Goal: Task Accomplishment & Management: Use online tool/utility

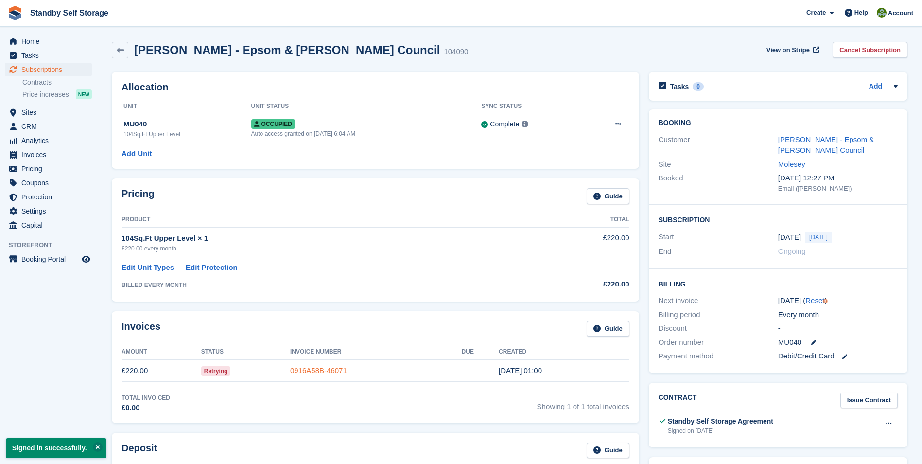
click at [321, 371] on link "0916A58B-46071" at bounding box center [318, 370] width 57 height 8
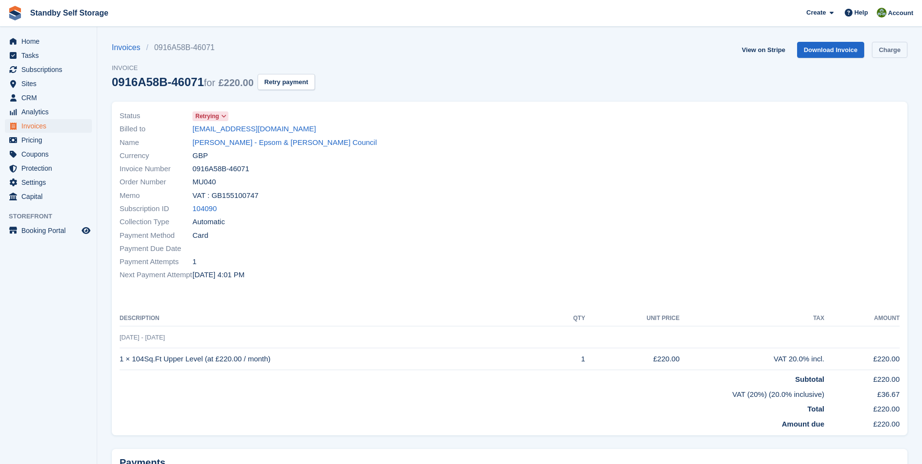
click at [897, 52] on link "Charge" at bounding box center [889, 50] width 35 height 16
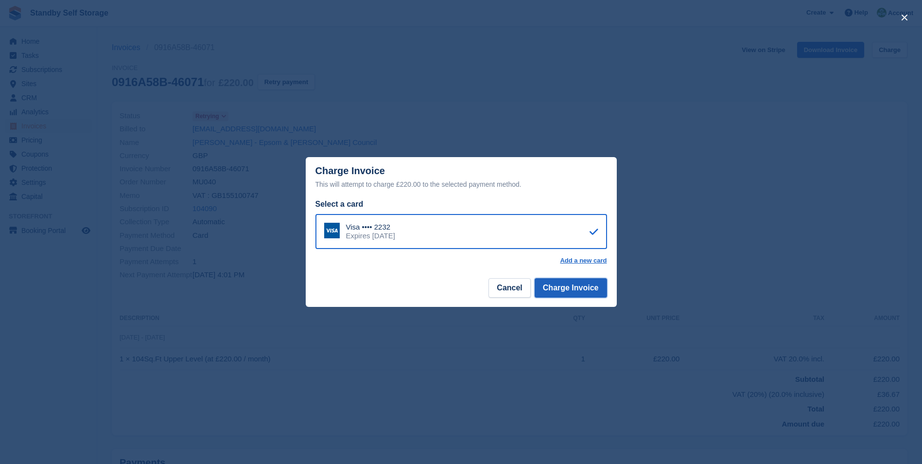
click at [578, 285] on button "Charge Invoice" at bounding box center [571, 287] width 72 height 19
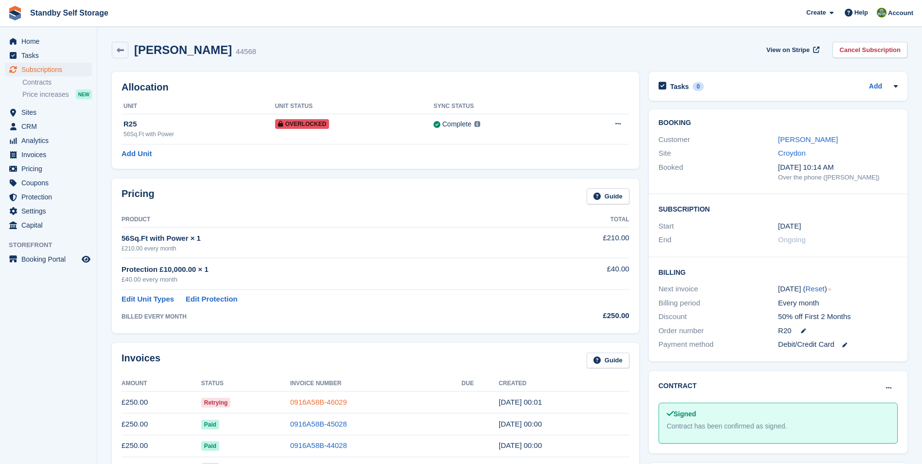
click at [316, 400] on link "0916A58B-46029" at bounding box center [318, 402] width 57 height 8
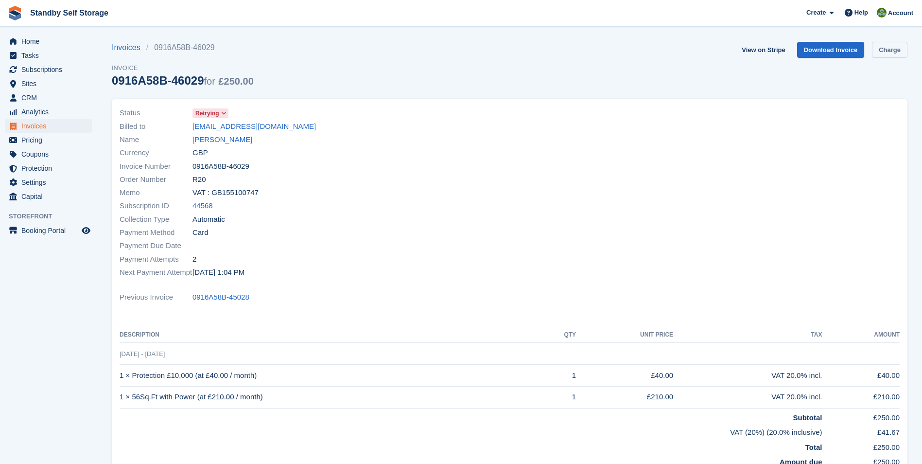
click at [885, 51] on link "Charge" at bounding box center [889, 50] width 35 height 16
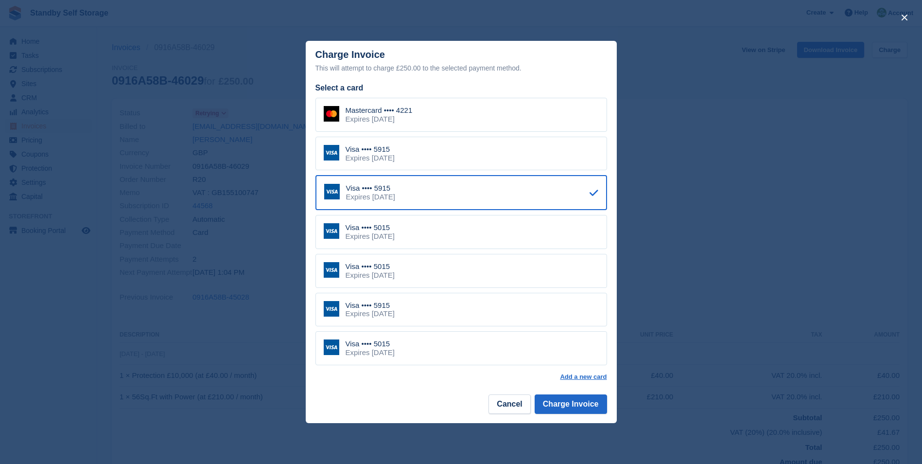
click at [414, 273] on div "Visa •••• 5015 Expires August 2029" at bounding box center [461, 271] width 292 height 34
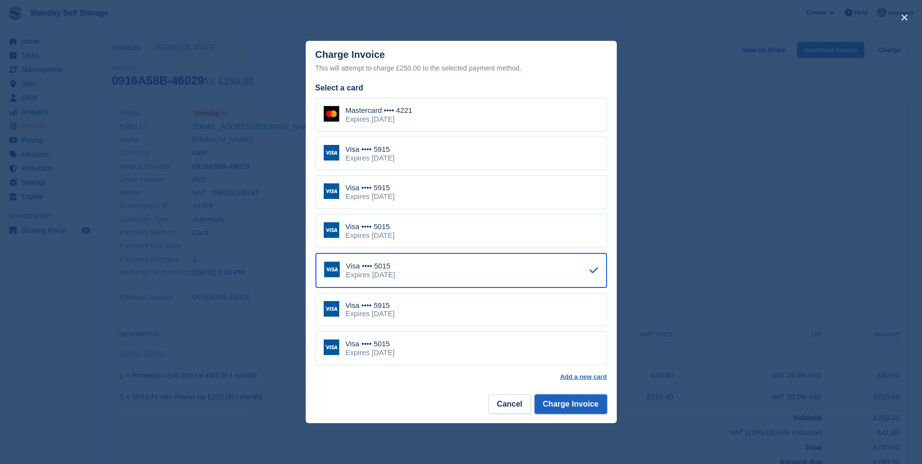
click at [562, 405] on button "Charge Invoice" at bounding box center [571, 403] width 72 height 19
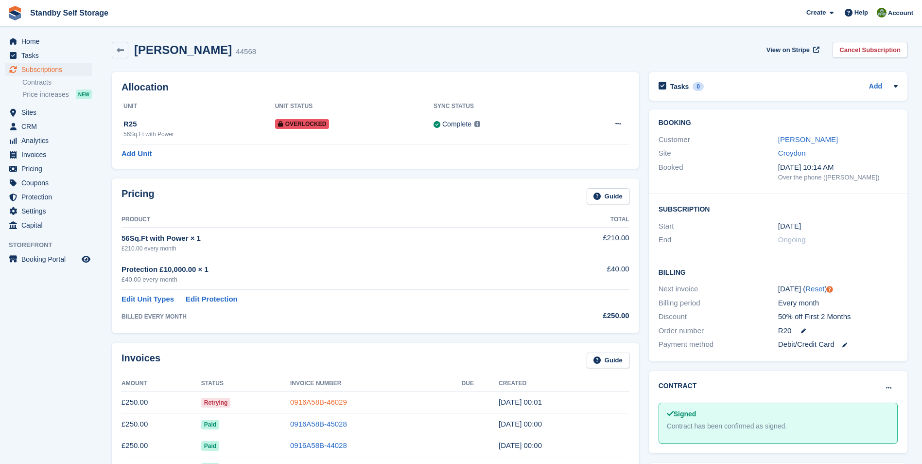
click at [324, 400] on link "0916A58B-46029" at bounding box center [318, 402] width 57 height 8
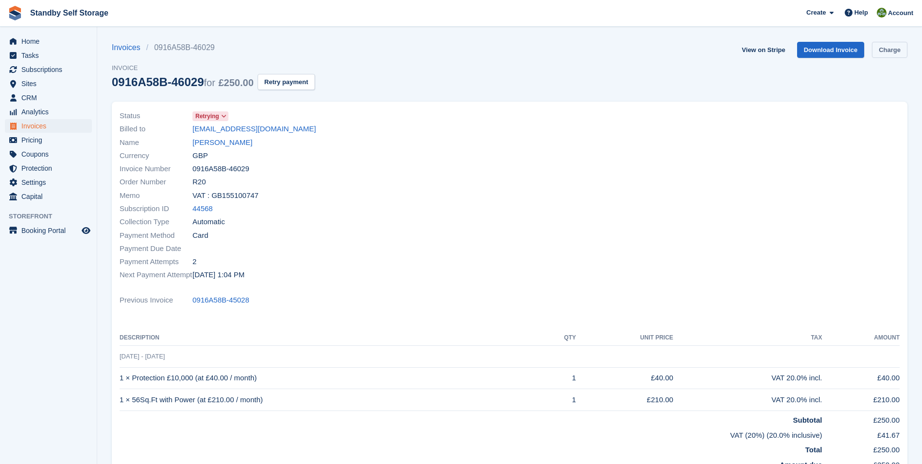
click at [880, 51] on link "Charge" at bounding box center [889, 50] width 35 height 16
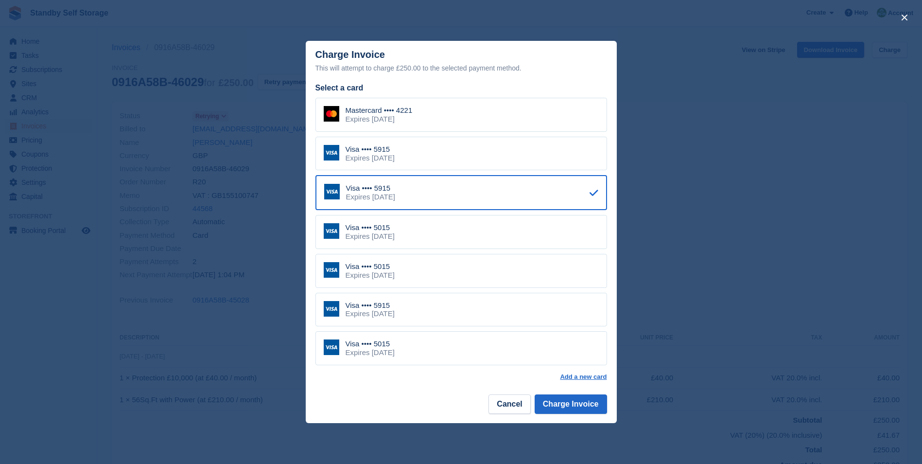
click at [413, 117] on div "Expires December 2027" at bounding box center [379, 119] width 67 height 9
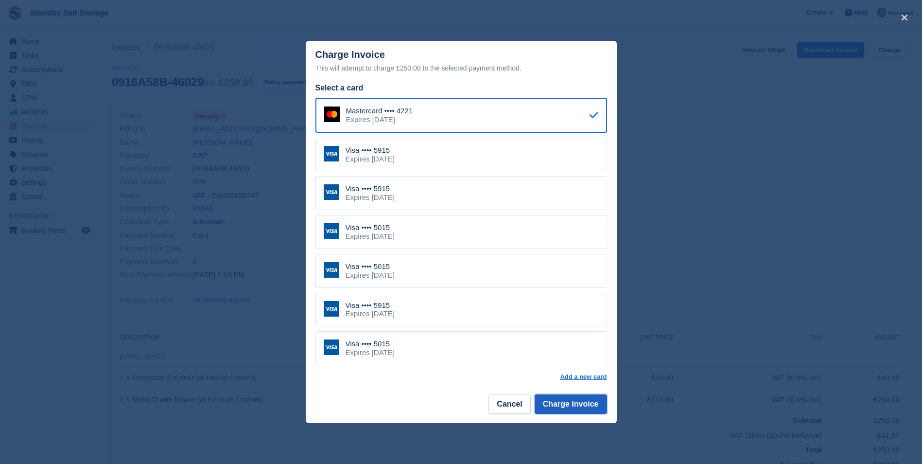
click at [568, 403] on button "Charge Invoice" at bounding box center [571, 403] width 72 height 19
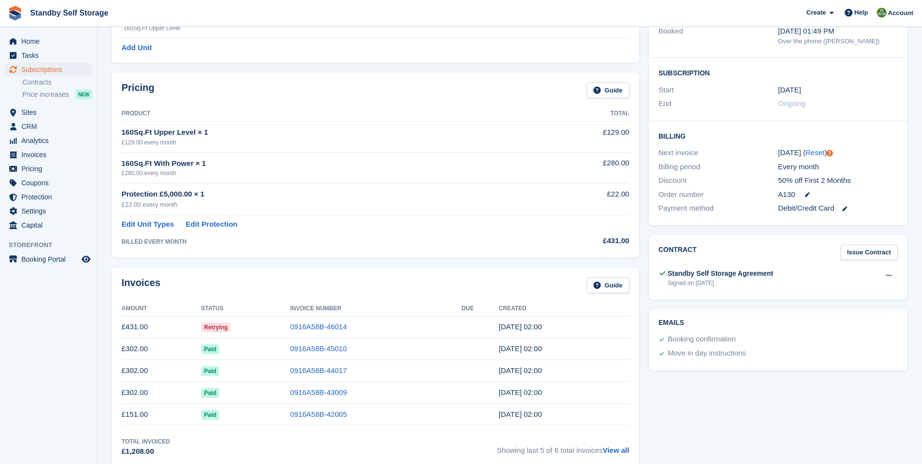
scroll to position [158, 0]
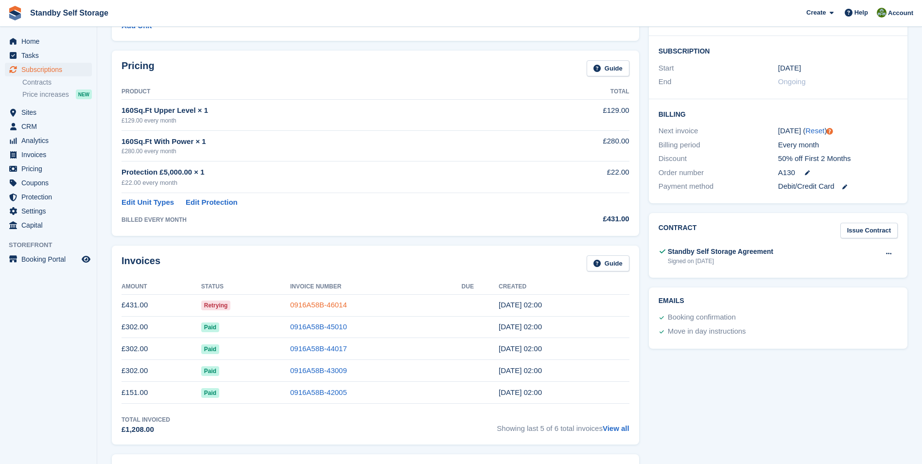
click at [326, 305] on link "0916A58B-46014" at bounding box center [318, 304] width 57 height 8
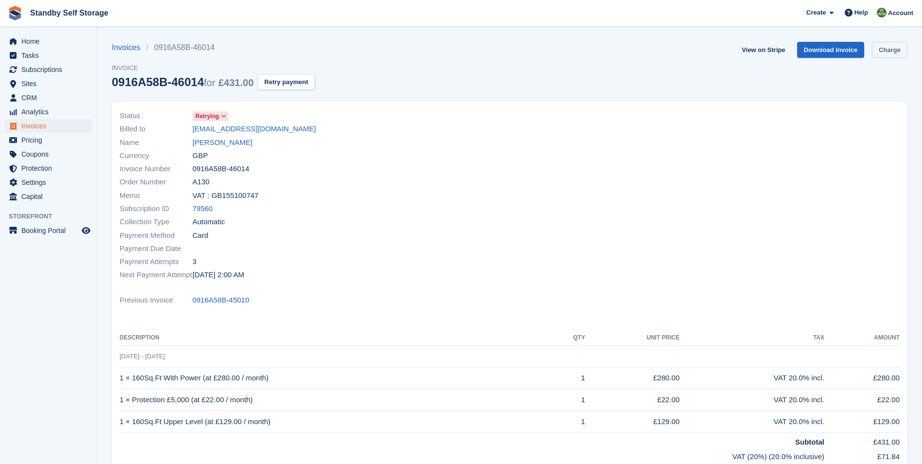
click at [889, 50] on link "Charge" at bounding box center [889, 50] width 35 height 16
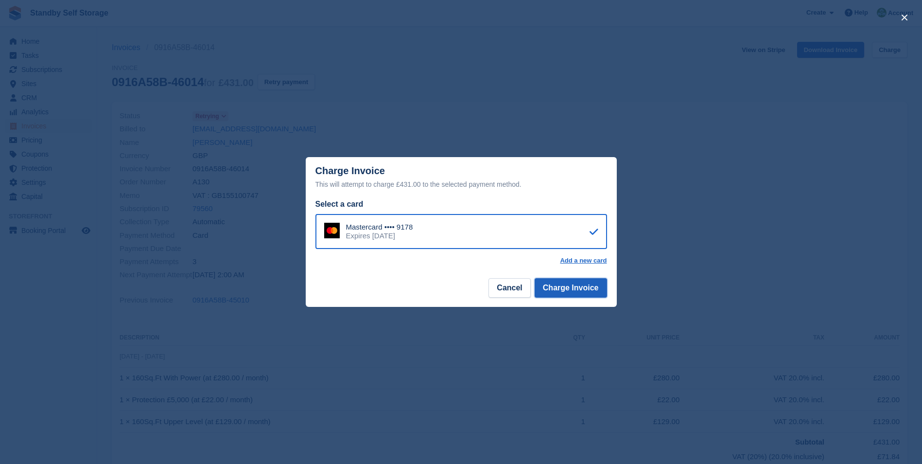
click at [577, 290] on button "Charge Invoice" at bounding box center [571, 287] width 72 height 19
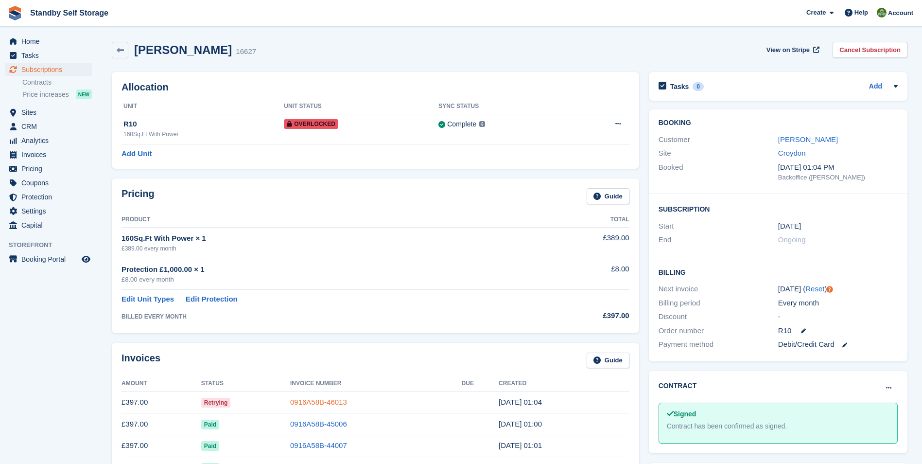
click at [337, 398] on link "0916A58B-46013" at bounding box center [318, 402] width 57 height 8
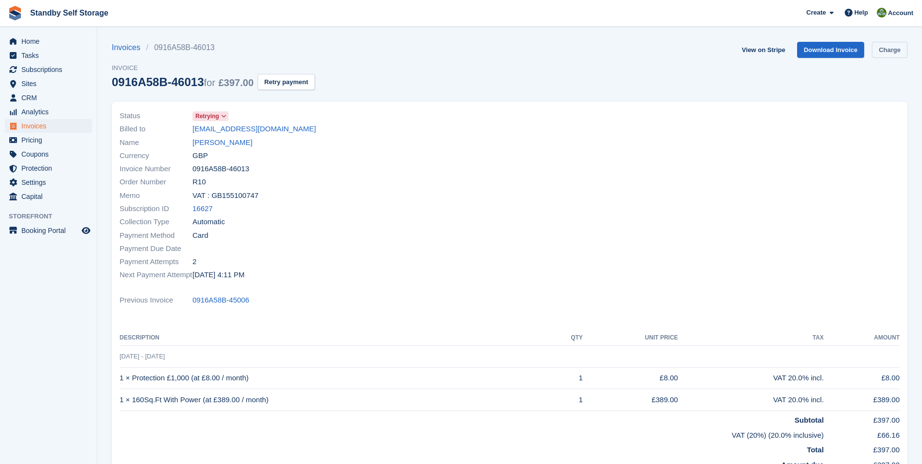
click at [894, 47] on link "Charge" at bounding box center [889, 50] width 35 height 16
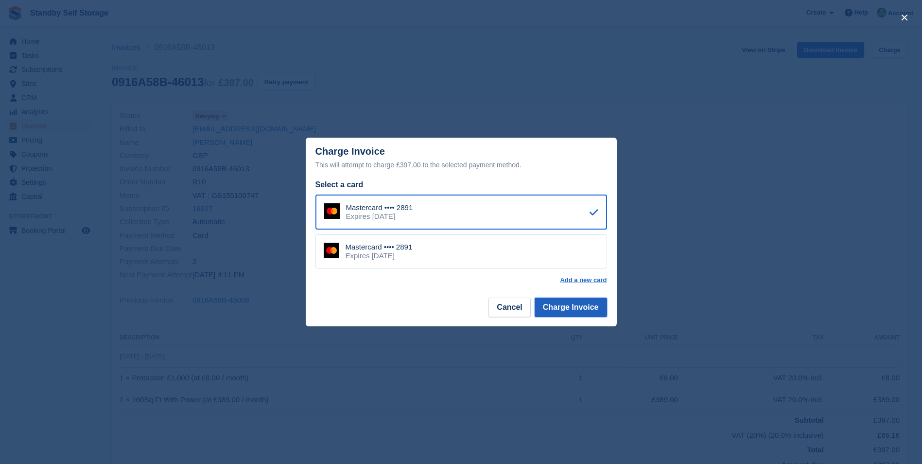
click at [577, 308] on button "Charge Invoice" at bounding box center [571, 306] width 72 height 19
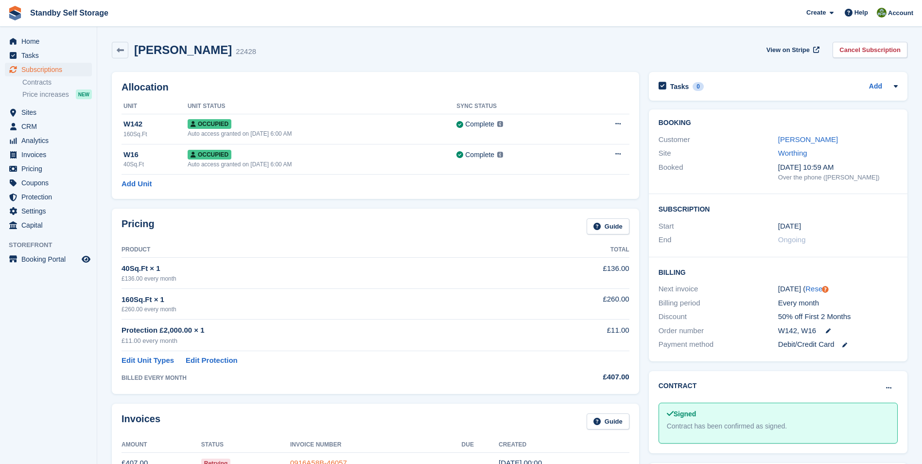
click at [320, 460] on link "0916A58B-46057" at bounding box center [318, 462] width 57 height 8
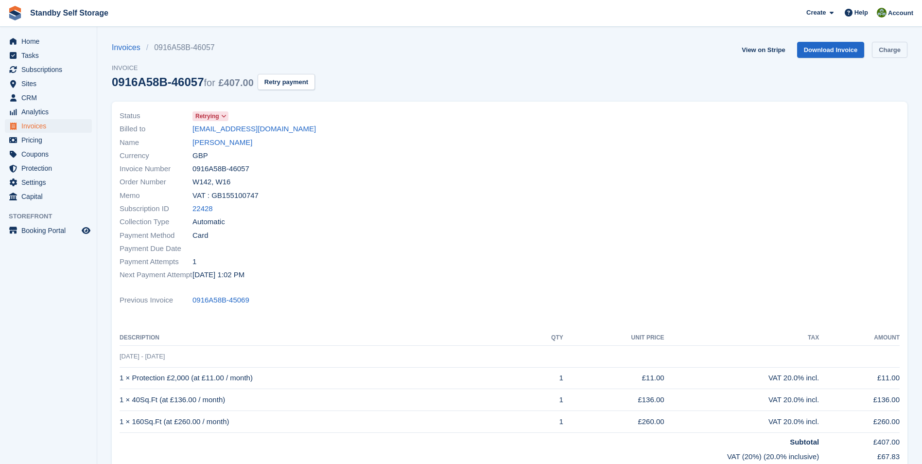
click at [893, 47] on link "Charge" at bounding box center [889, 50] width 35 height 16
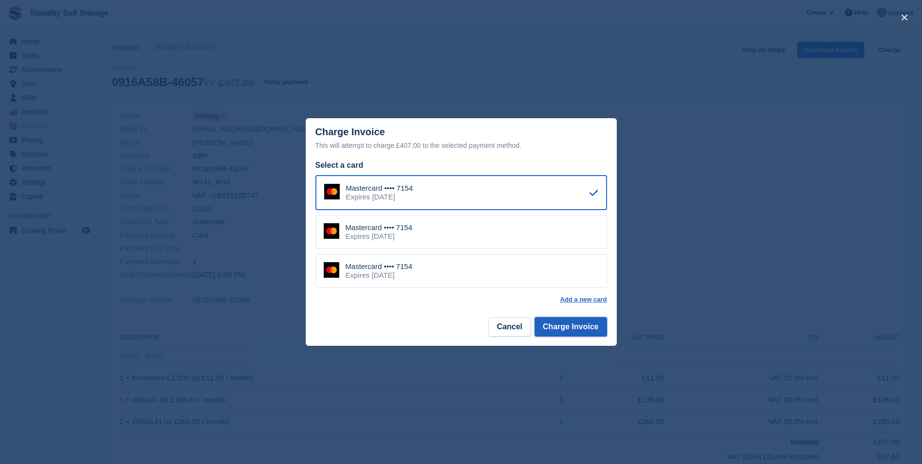
click at [567, 328] on button "Charge Invoice" at bounding box center [571, 326] width 72 height 19
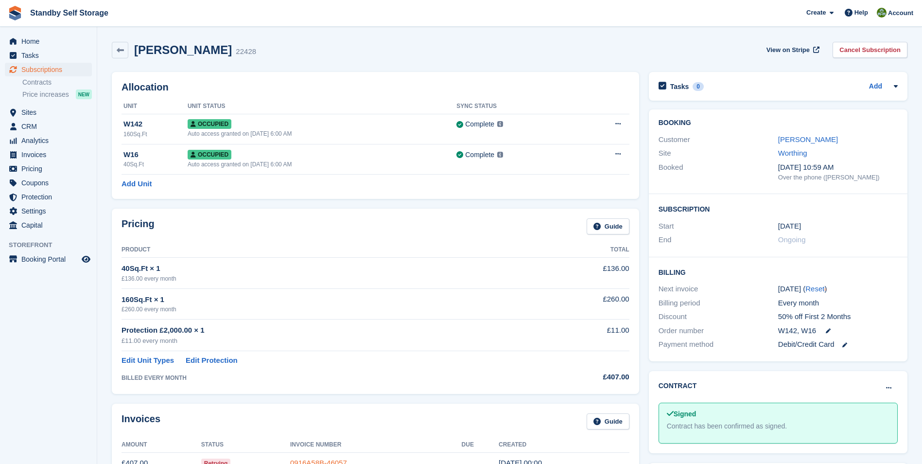
click at [308, 460] on link "0916A58B-46057" at bounding box center [318, 462] width 57 height 8
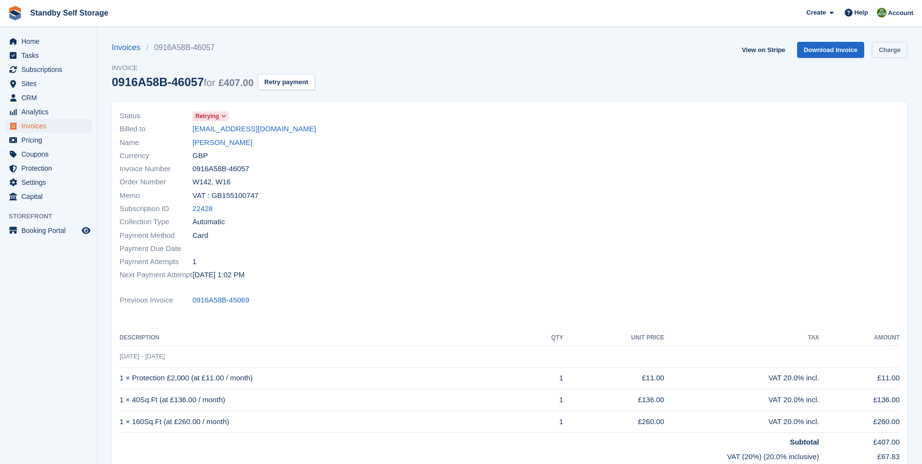
click at [885, 53] on link "Charge" at bounding box center [889, 50] width 35 height 16
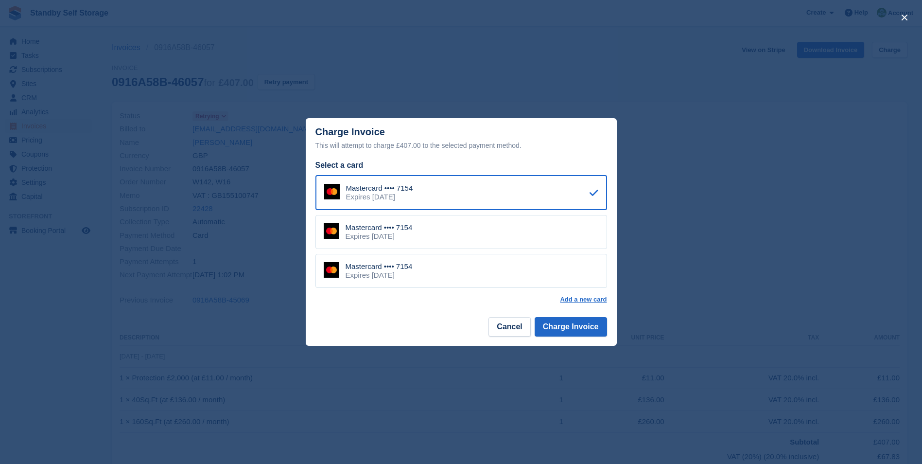
click at [513, 242] on div "Mastercard •••• 7154 Expires June 2027" at bounding box center [461, 232] width 292 height 34
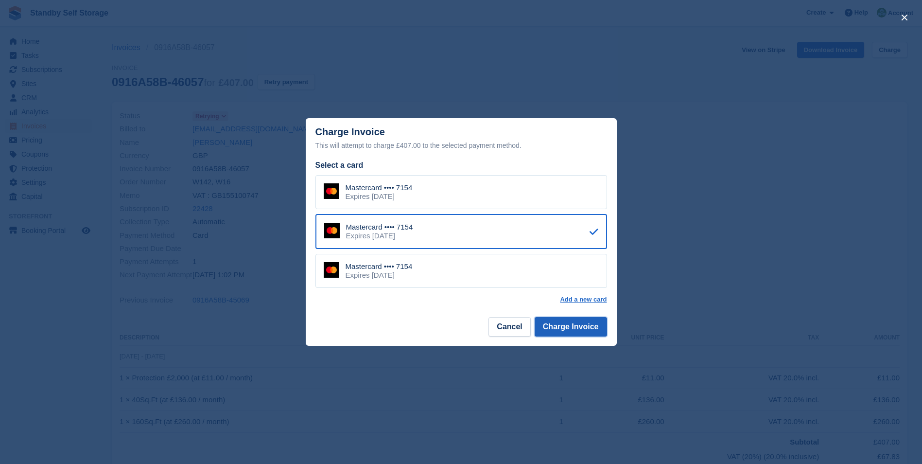
click at [564, 327] on button "Charge Invoice" at bounding box center [571, 326] width 72 height 19
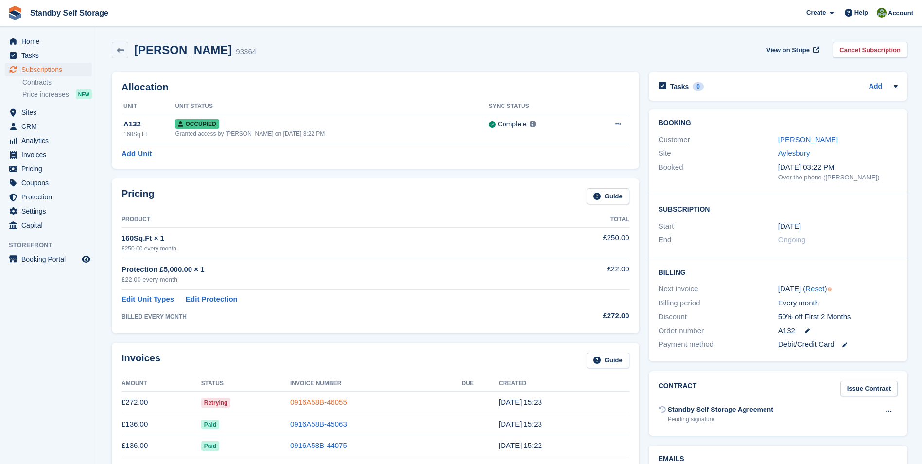
click at [317, 402] on link "0916A58B-46055" at bounding box center [318, 402] width 57 height 8
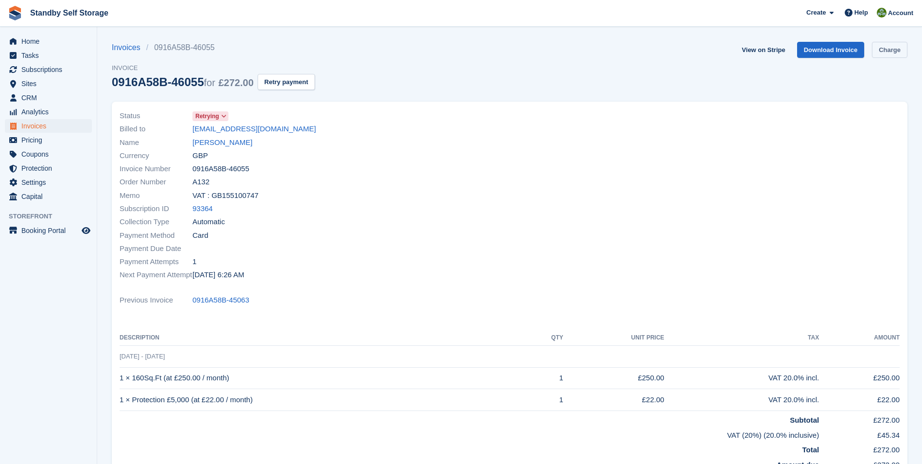
click at [881, 48] on link "Charge" at bounding box center [889, 50] width 35 height 16
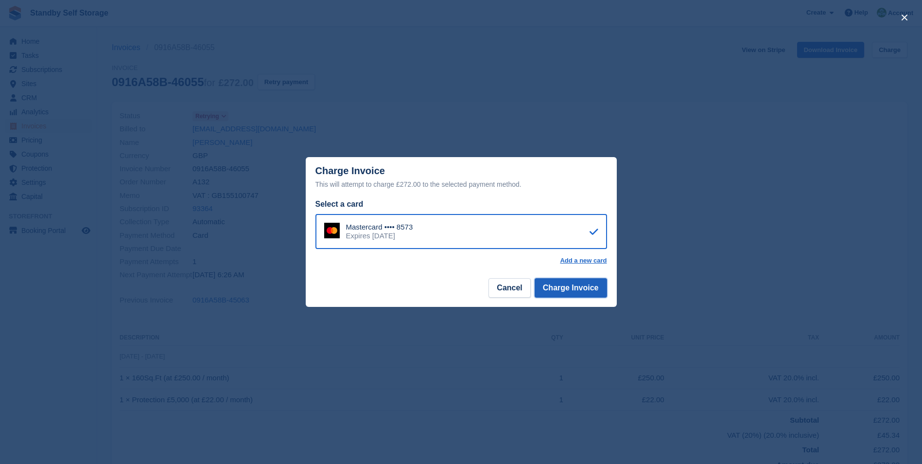
click at [562, 290] on button "Charge Invoice" at bounding box center [571, 287] width 72 height 19
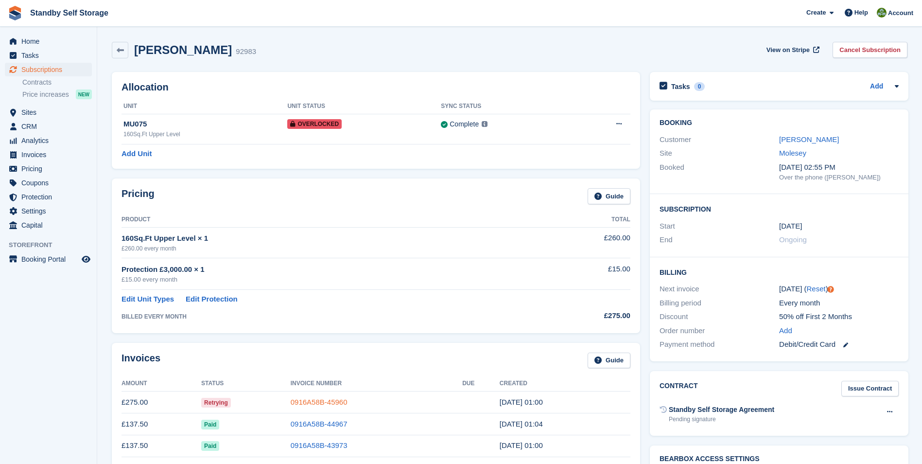
click at [322, 398] on link "0916A58B-45960" at bounding box center [319, 402] width 57 height 8
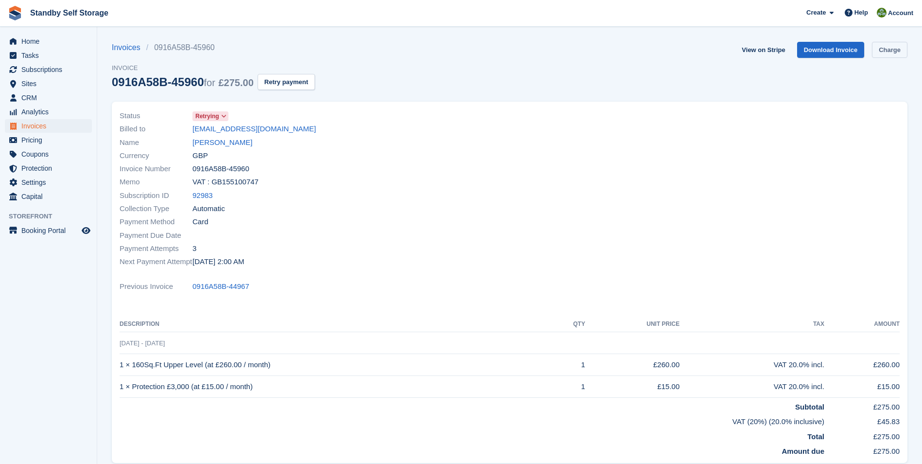
click at [890, 48] on link "Charge" at bounding box center [889, 50] width 35 height 16
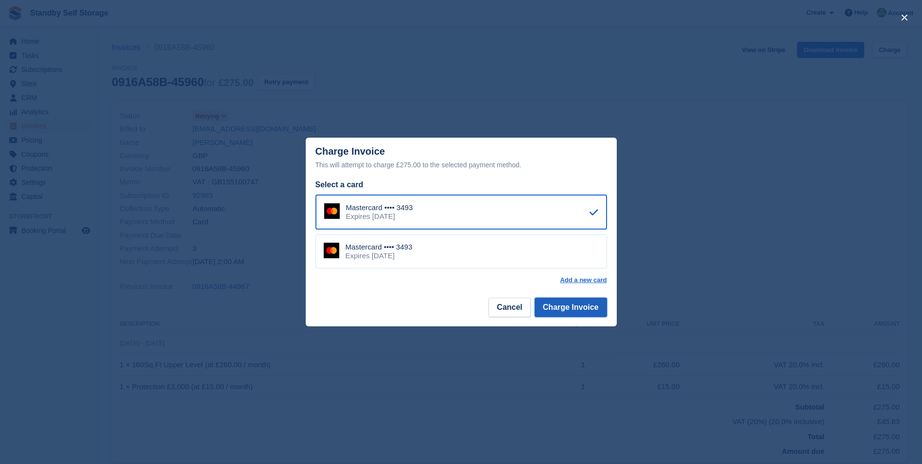
click at [575, 306] on button "Charge Invoice" at bounding box center [571, 306] width 72 height 19
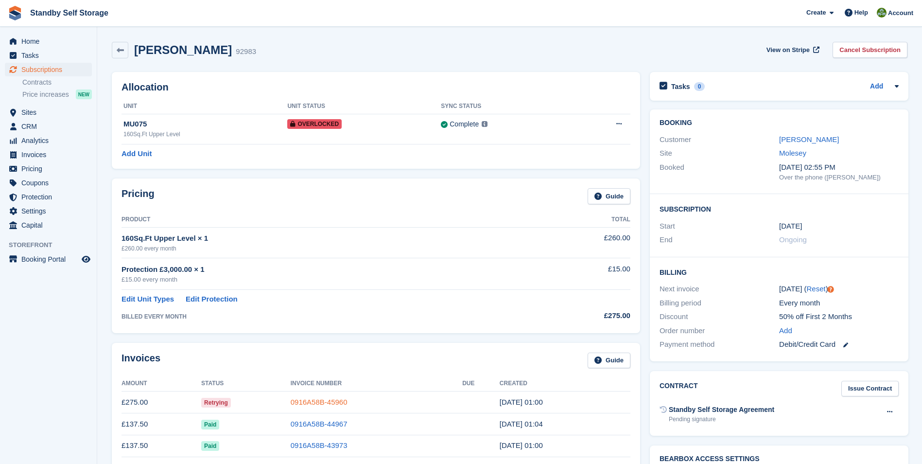
click at [301, 398] on link "0916A58B-45960" at bounding box center [319, 402] width 57 height 8
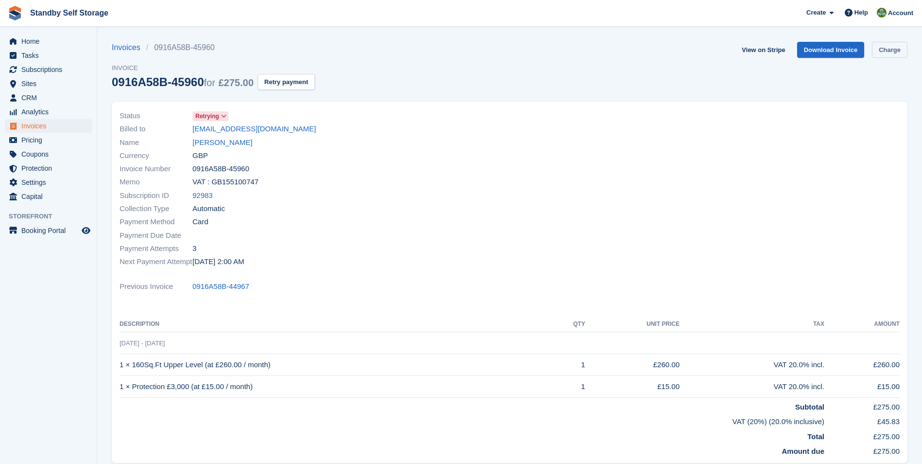
click at [883, 52] on link "Charge" at bounding box center [889, 50] width 35 height 16
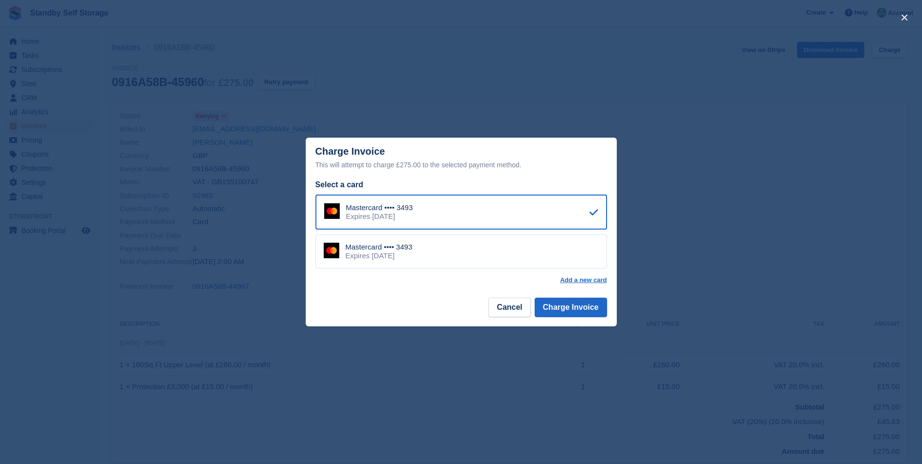
click at [438, 255] on div "Mastercard •••• 3493 Expires December 2026" at bounding box center [461, 251] width 292 height 34
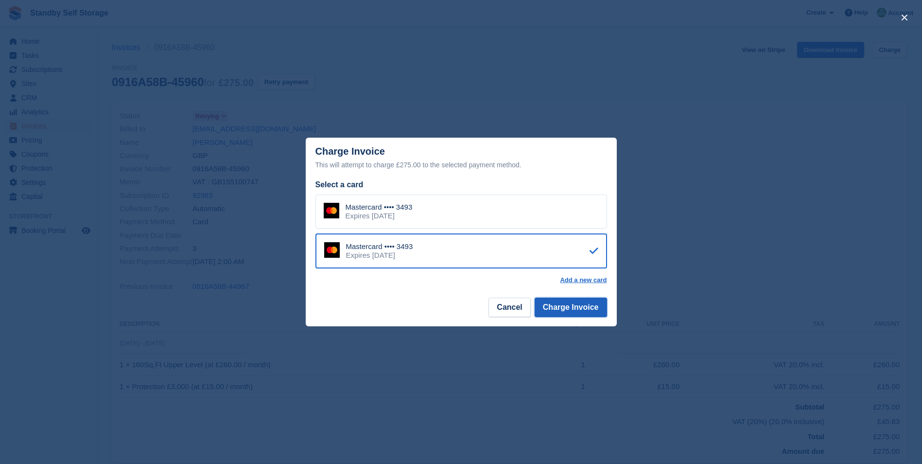
click at [556, 307] on button "Charge Invoice" at bounding box center [571, 306] width 72 height 19
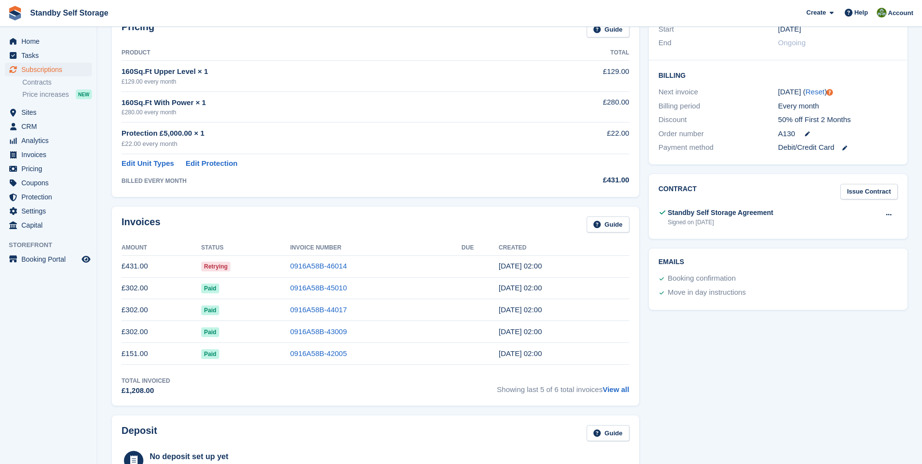
scroll to position [201, 0]
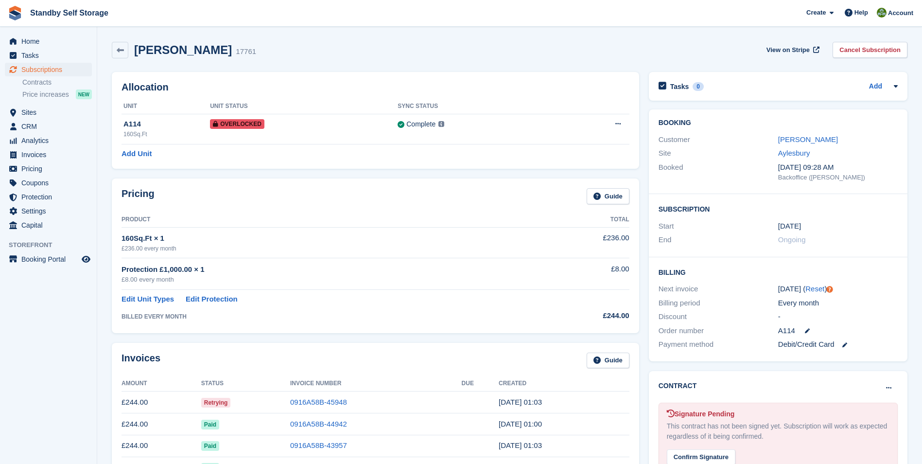
click at [326, 396] on td "0916A58B-45948" at bounding box center [376, 402] width 172 height 22
click at [320, 401] on link "0916A58B-45948" at bounding box center [318, 402] width 57 height 8
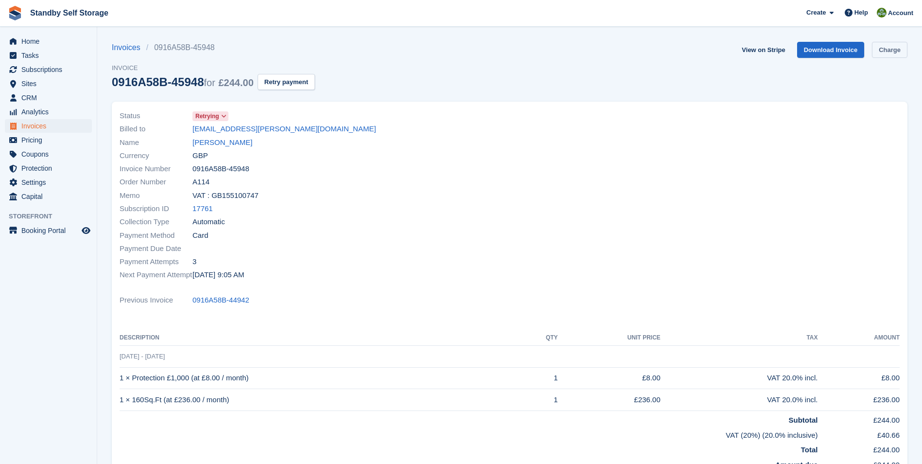
click at [890, 50] on link "Charge" at bounding box center [889, 50] width 35 height 16
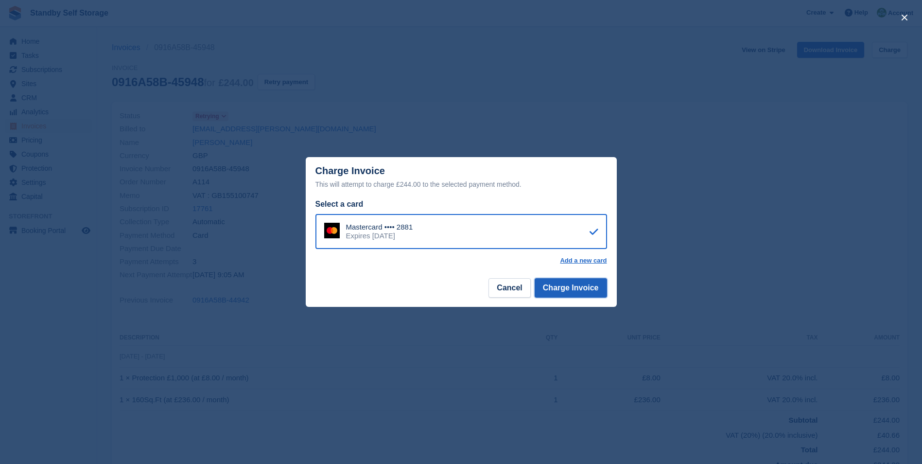
click at [573, 288] on button "Charge Invoice" at bounding box center [571, 287] width 72 height 19
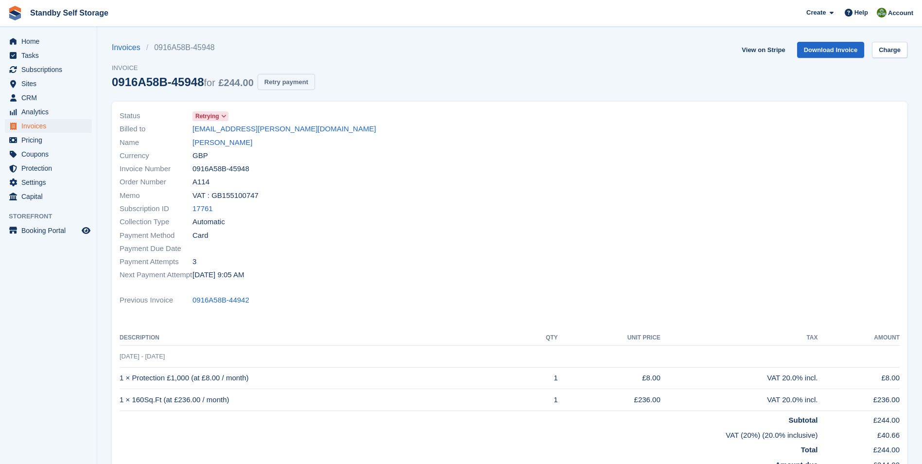
click at [287, 79] on button "Retry payment" at bounding box center [286, 82] width 57 height 16
